Goal: Find specific page/section: Find specific page/section

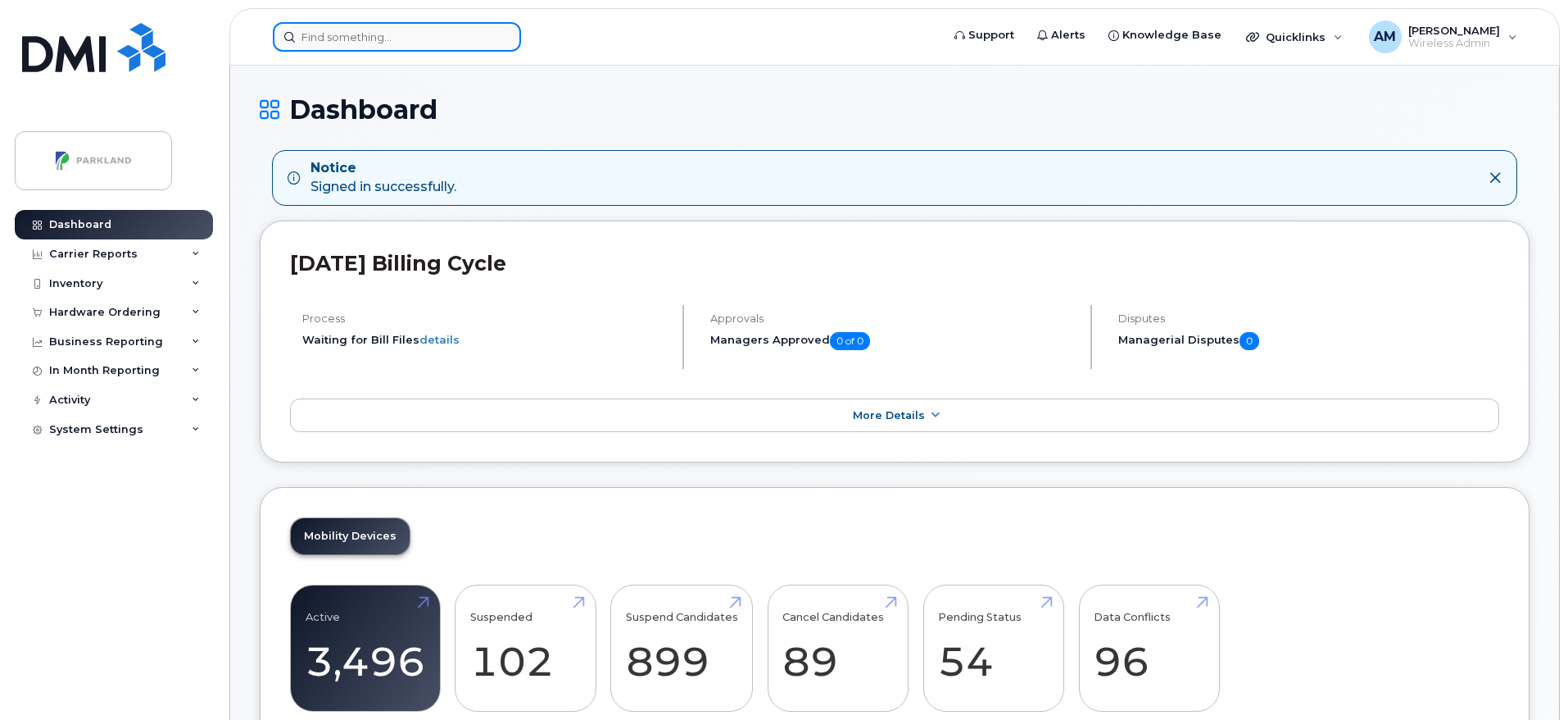
click at [404, 34] on input at bounding box center [397, 37] width 249 height 30
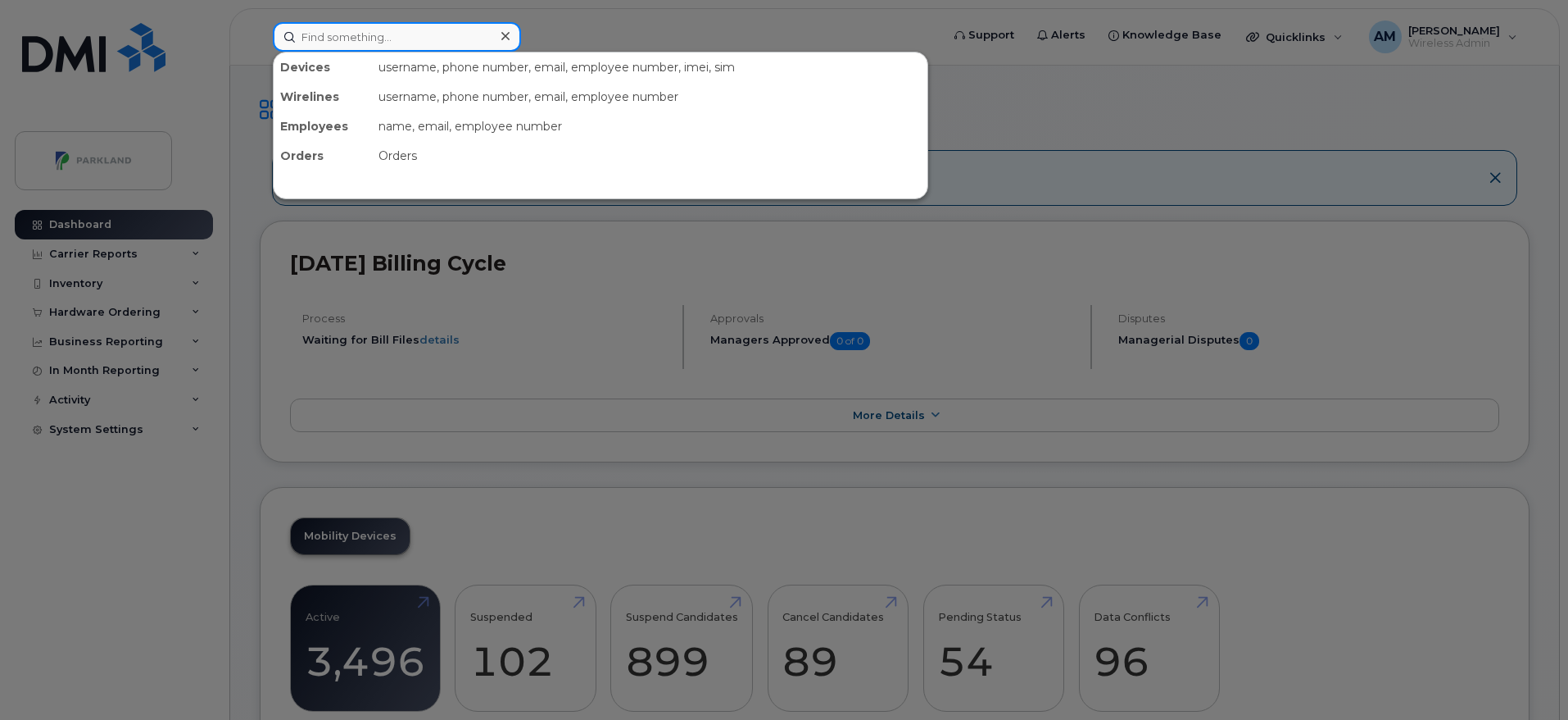
paste input "Christopher Cremasco"
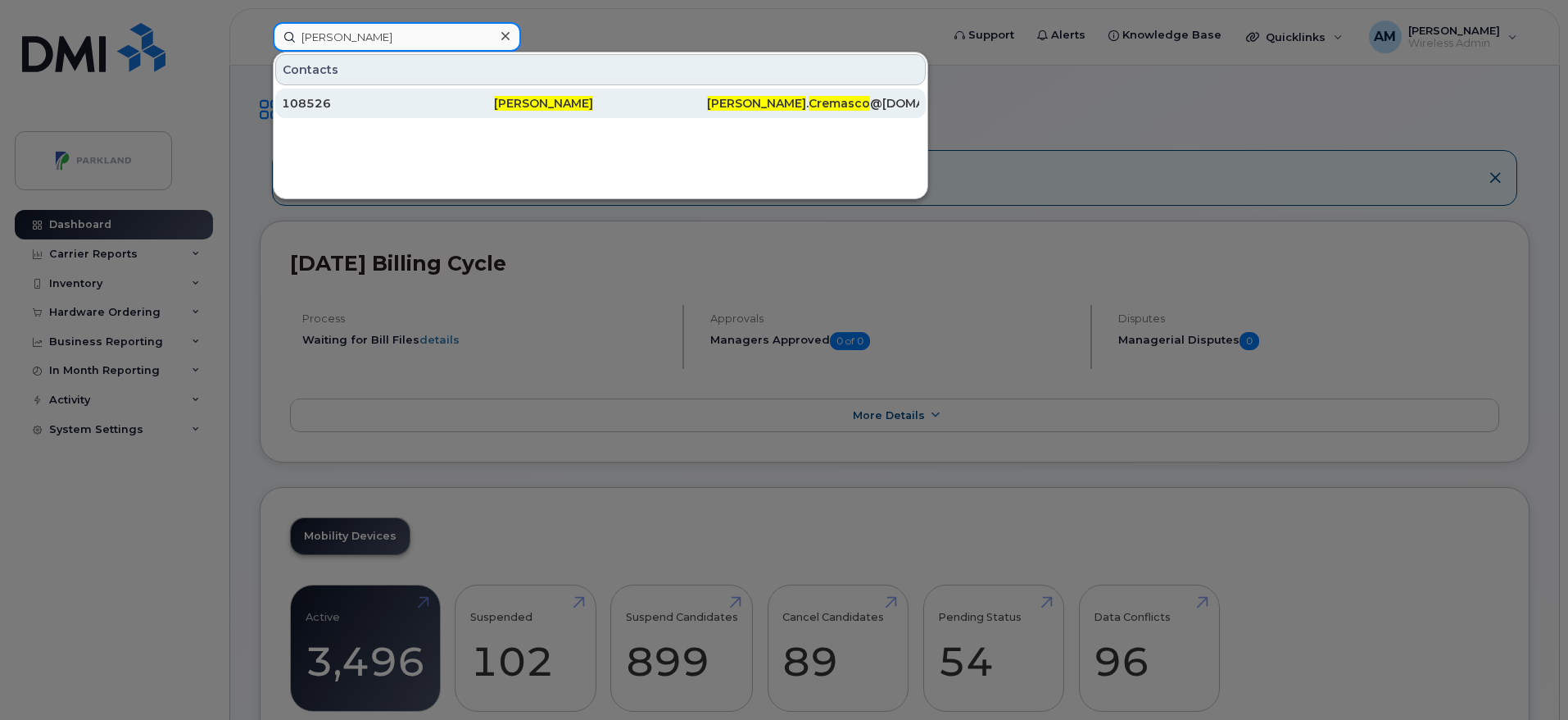
type input "Christopher Cremasco"
click at [484, 96] on div "108526" at bounding box center [388, 103] width 212 height 17
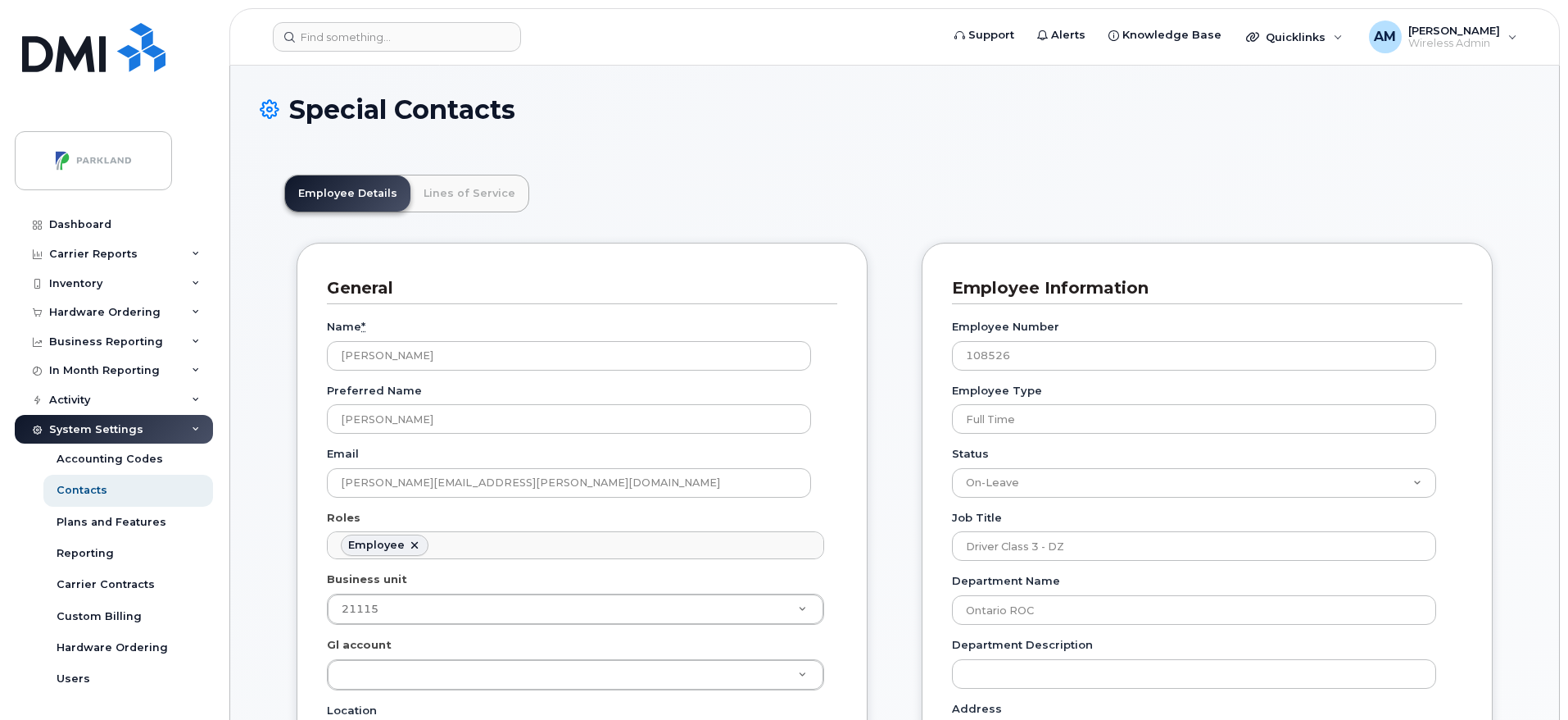
scroll to position [56, 0]
click at [461, 181] on link "Lines of Service" at bounding box center [470, 193] width 118 height 36
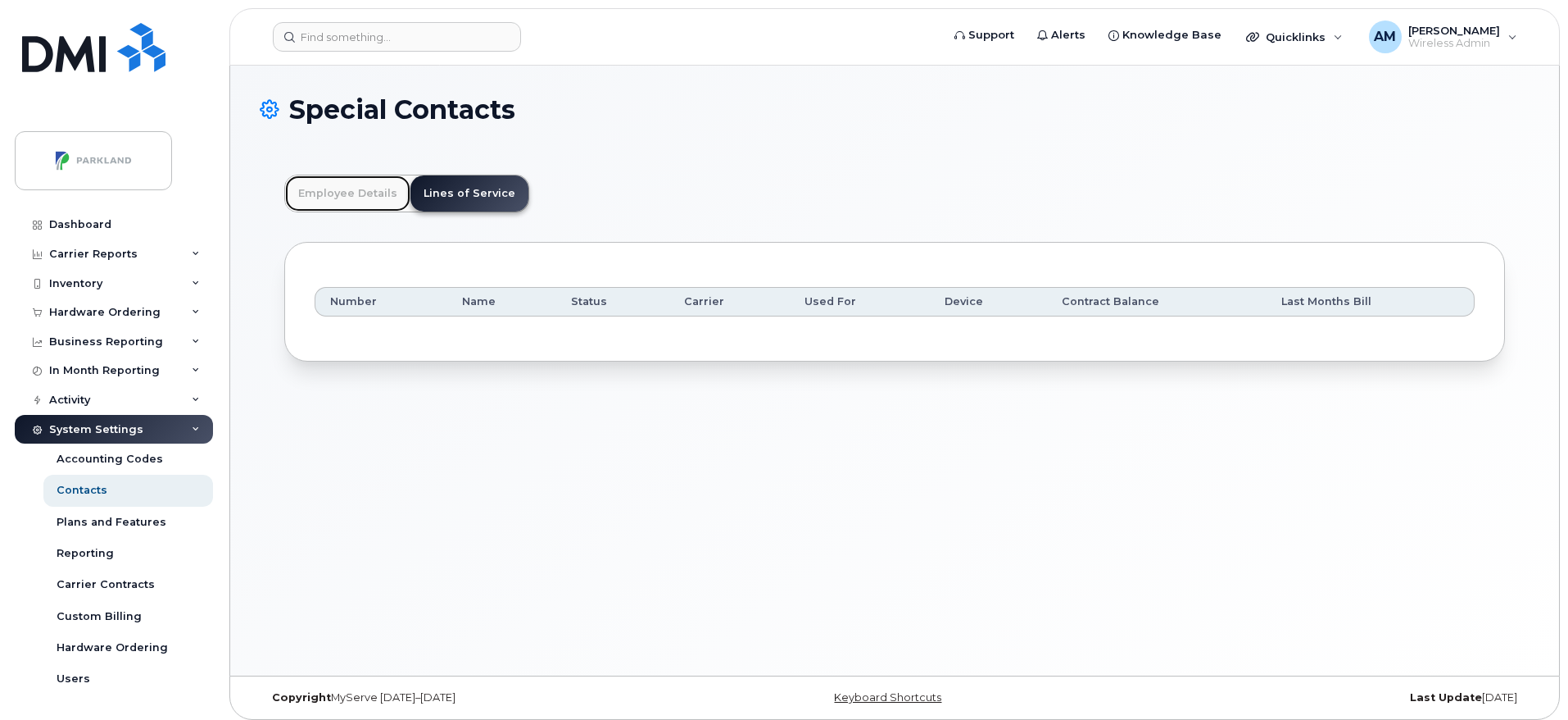
click at [324, 200] on link "Employee Details" at bounding box center [348, 193] width 126 height 36
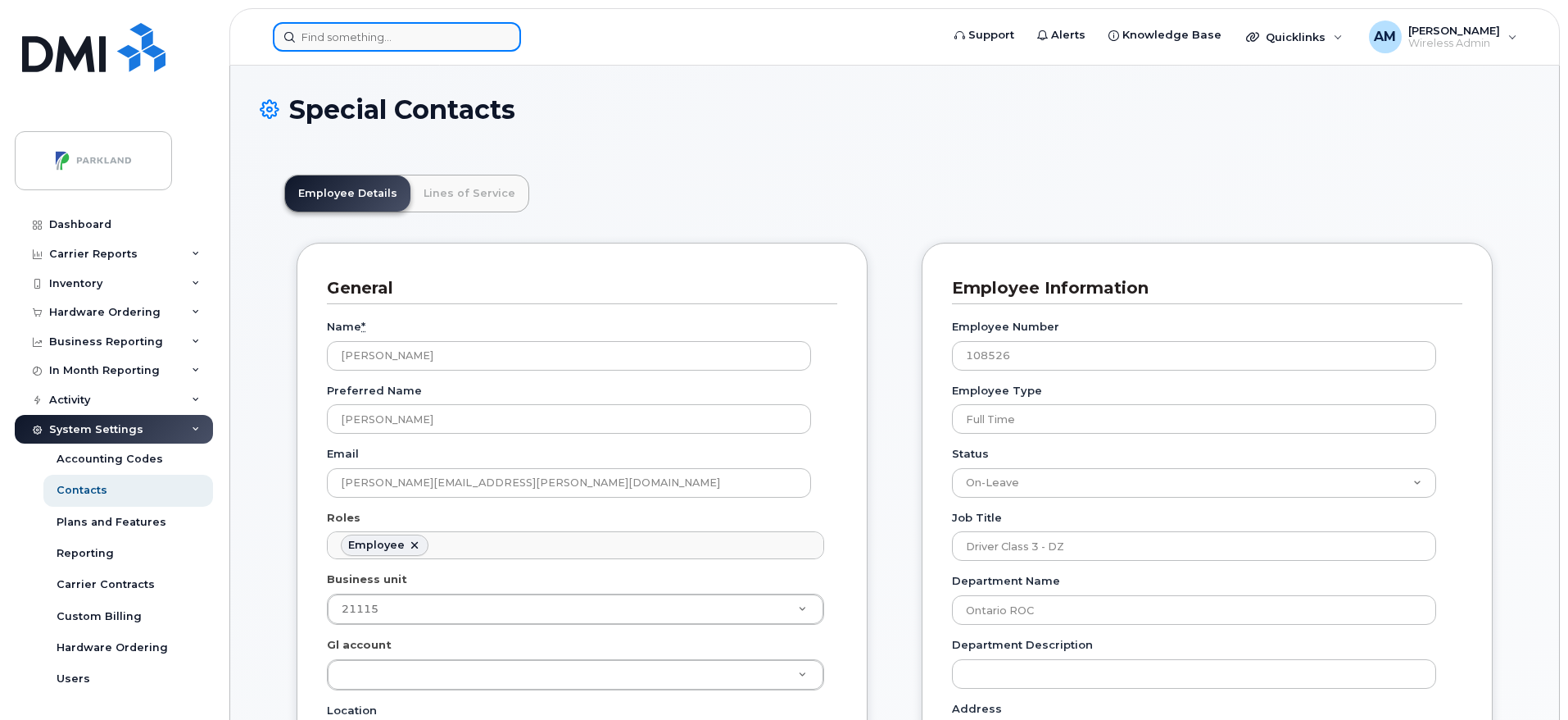
click at [421, 42] on input at bounding box center [397, 37] width 249 height 30
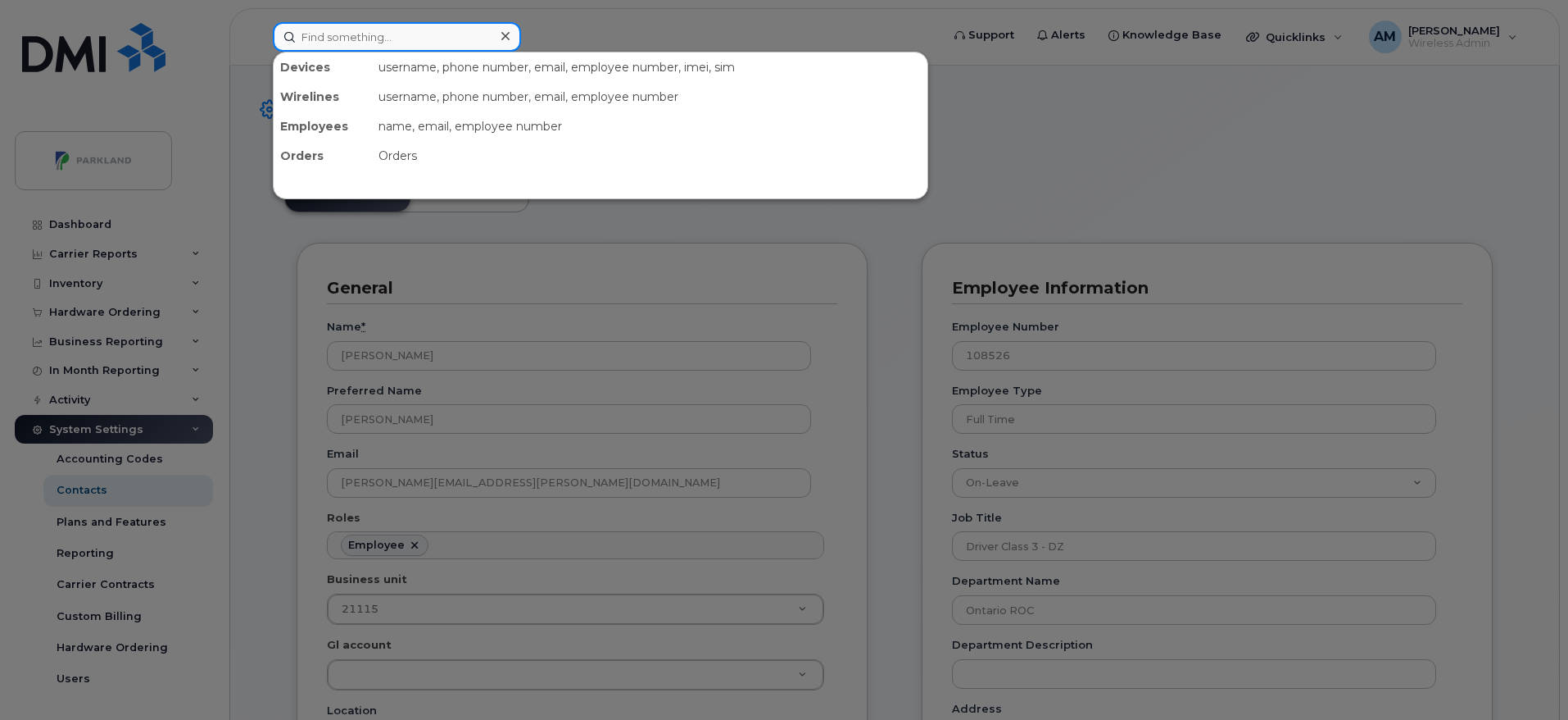
paste input "[PERSON_NAME]"
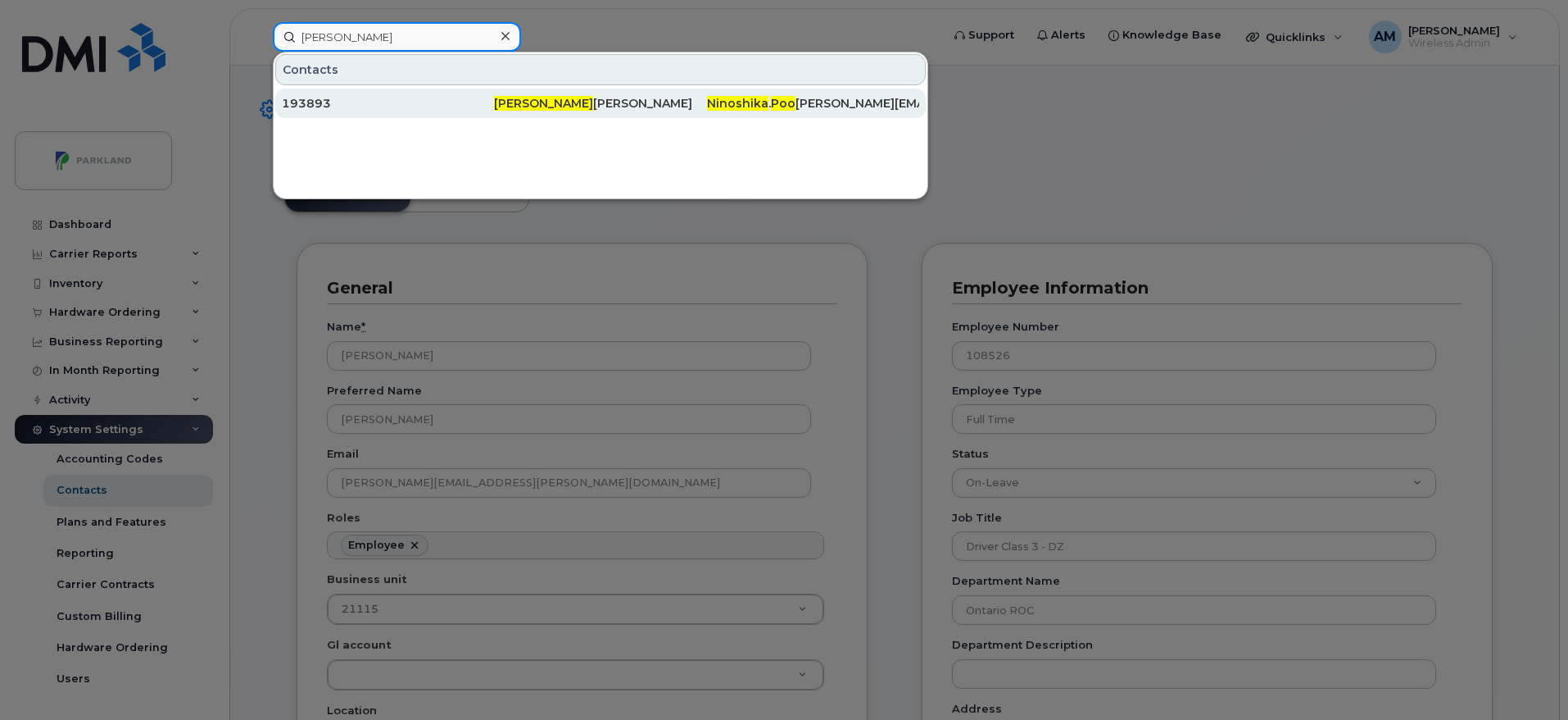
type input "Ninoshika Poo"
click at [465, 96] on div "193893" at bounding box center [388, 103] width 212 height 17
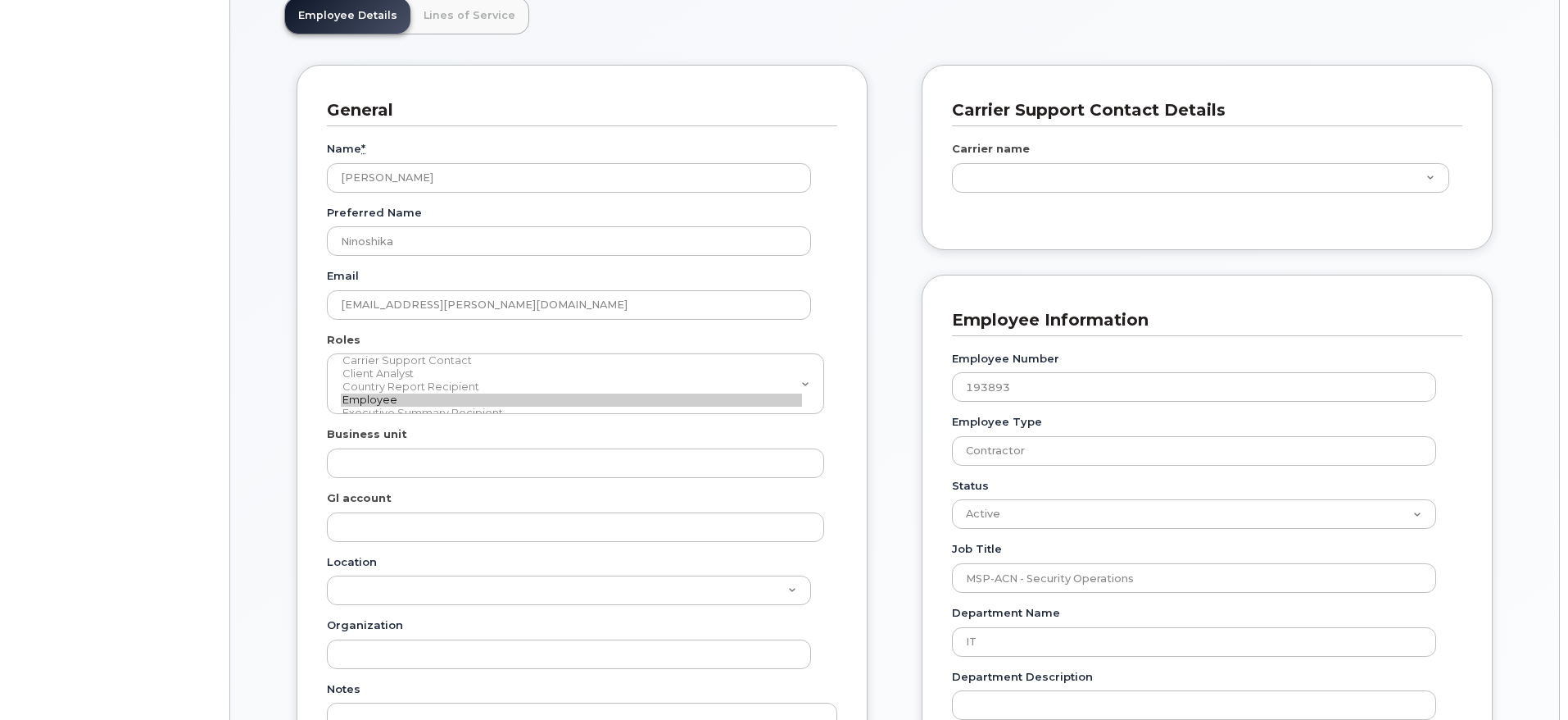
type input "5627642"
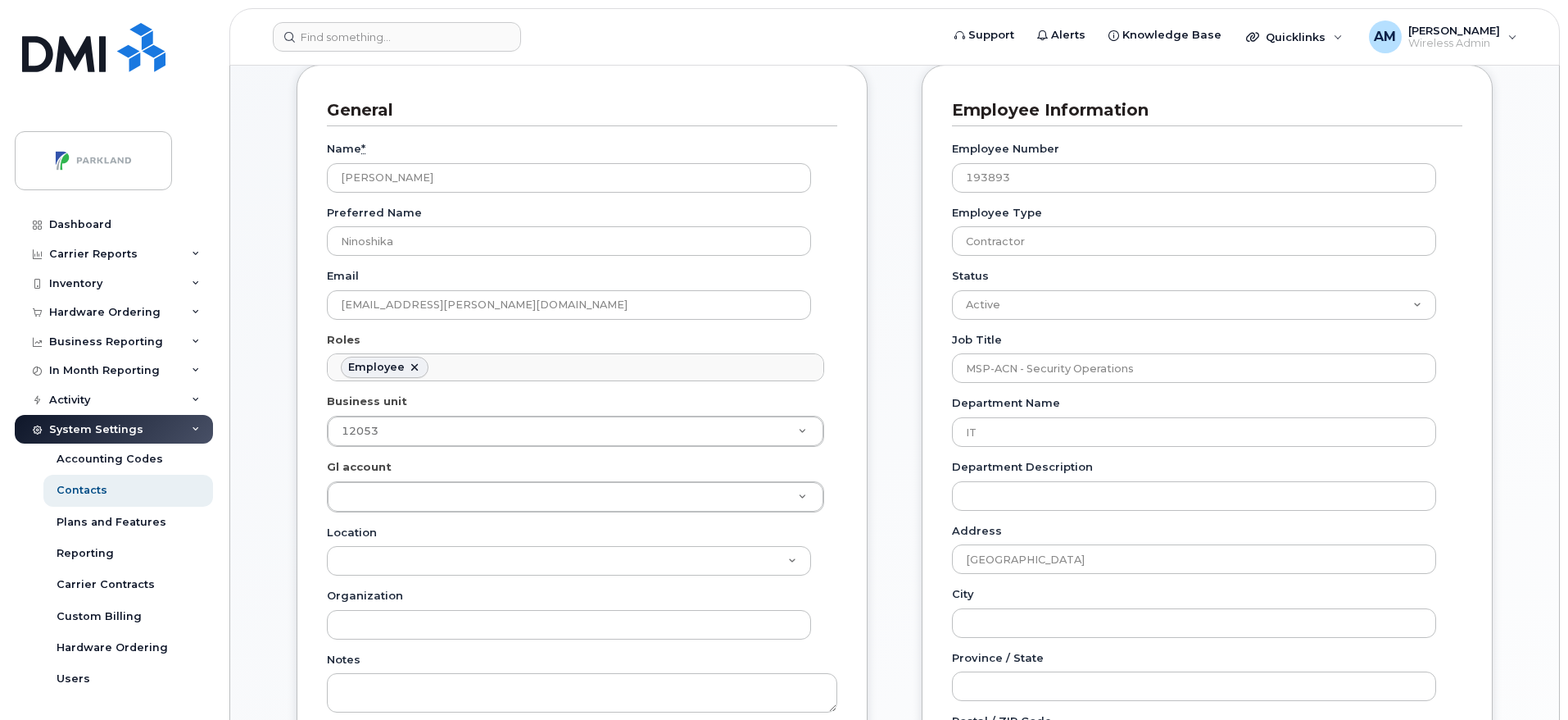
scroll to position [56, 0]
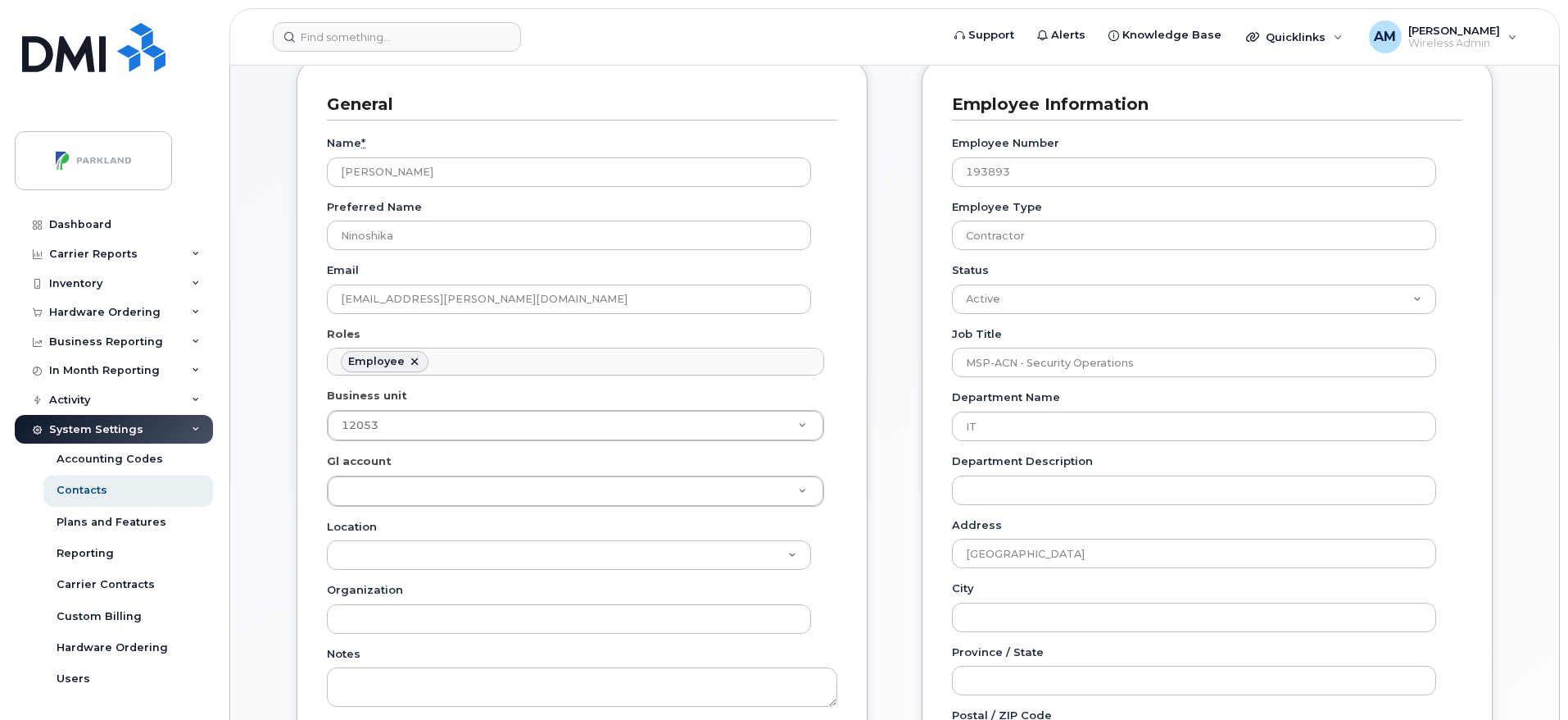
click at [1544, 167] on html "Support Alerts Knowledge Base Quicklinks Suspend / Cancel Device Change SIM Car…" at bounding box center [784, 695] width 1568 height 1759
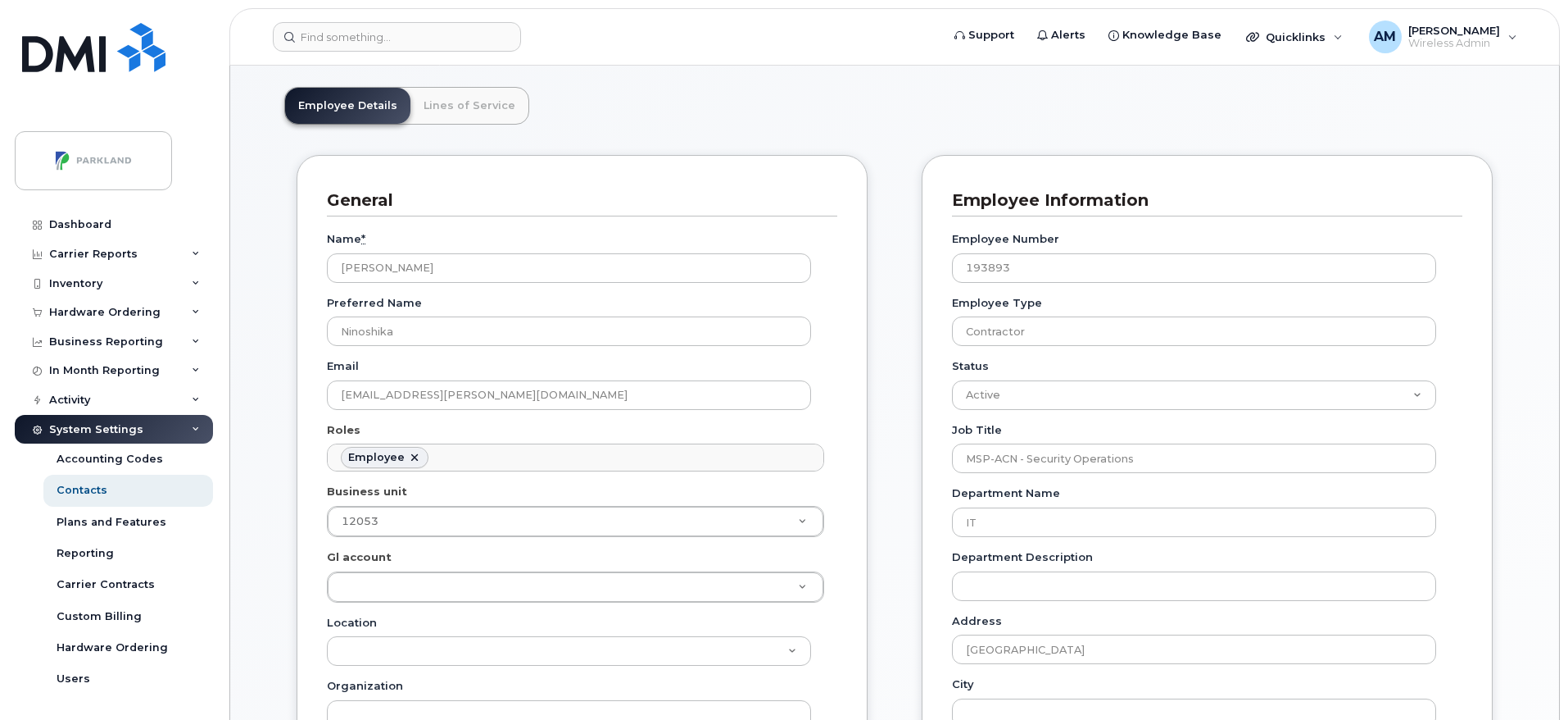
scroll to position [89, 0]
